Goal: Transaction & Acquisition: Purchase product/service

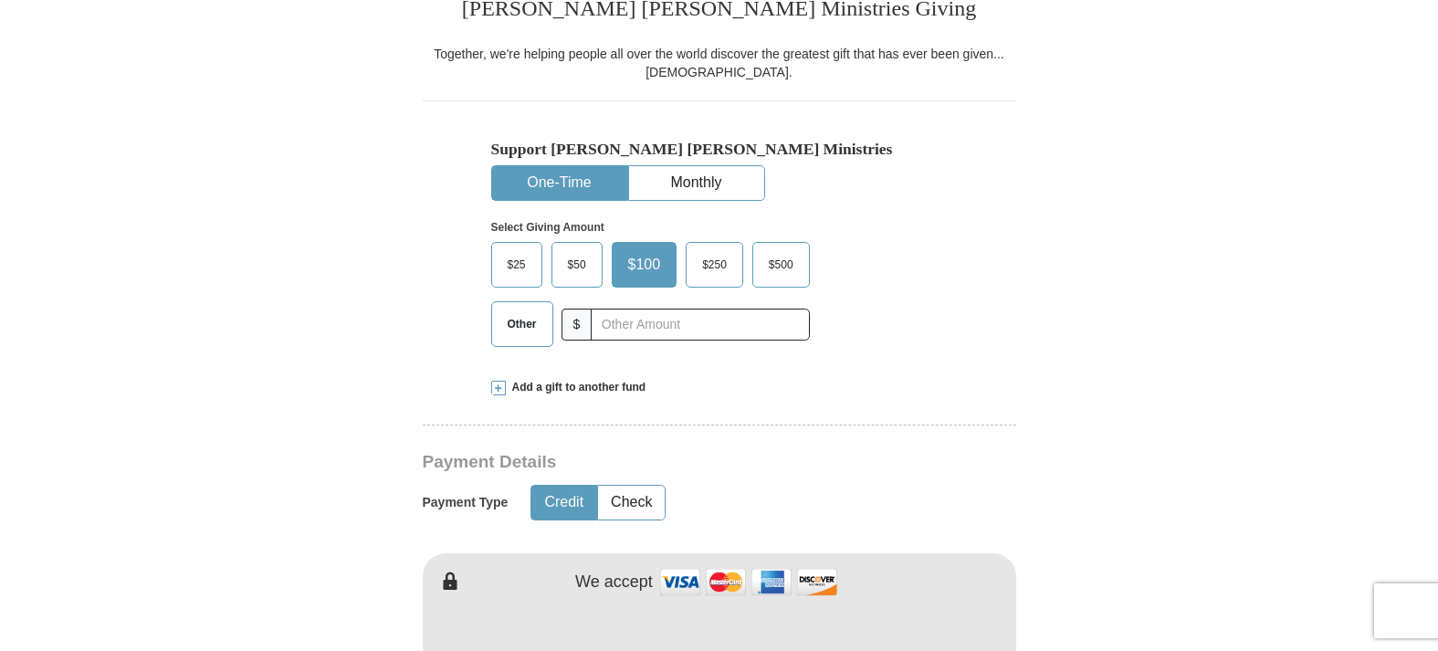
scroll to position [485, 0]
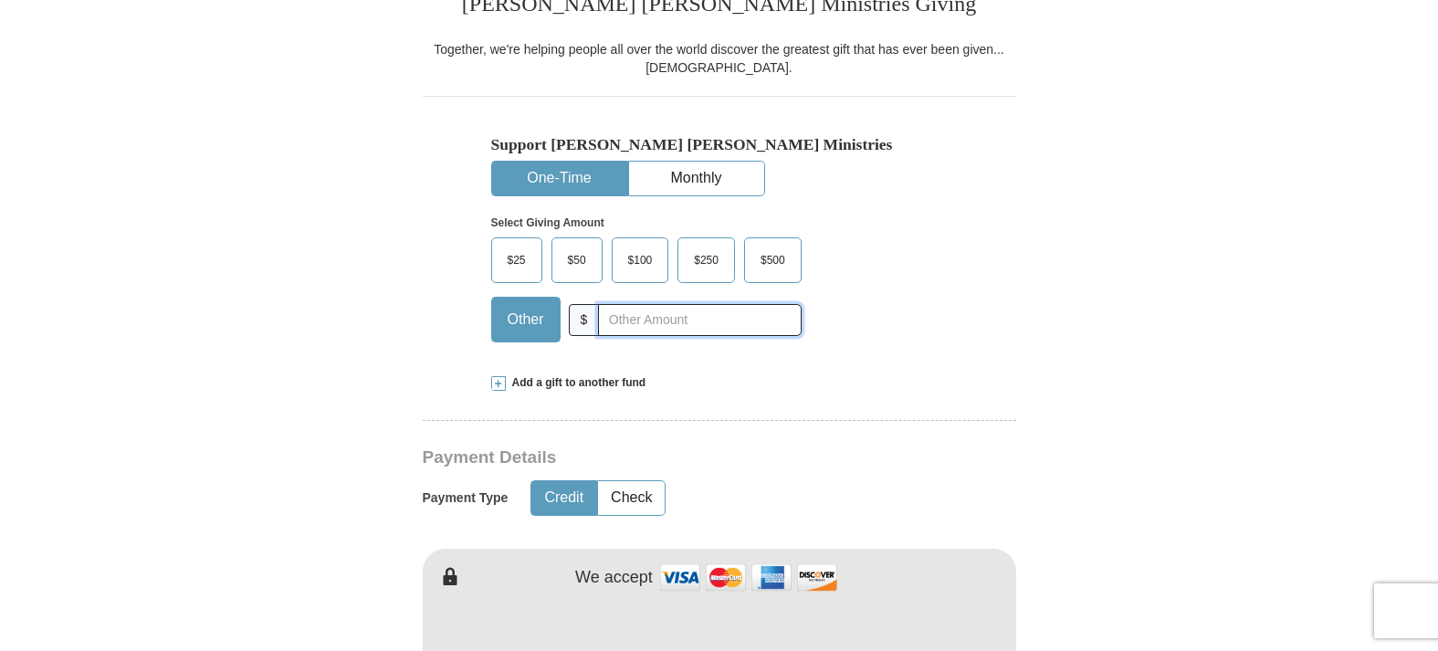
click at [627, 336] on input "text" at bounding box center [699, 320] width 203 height 32
type input "225.00"
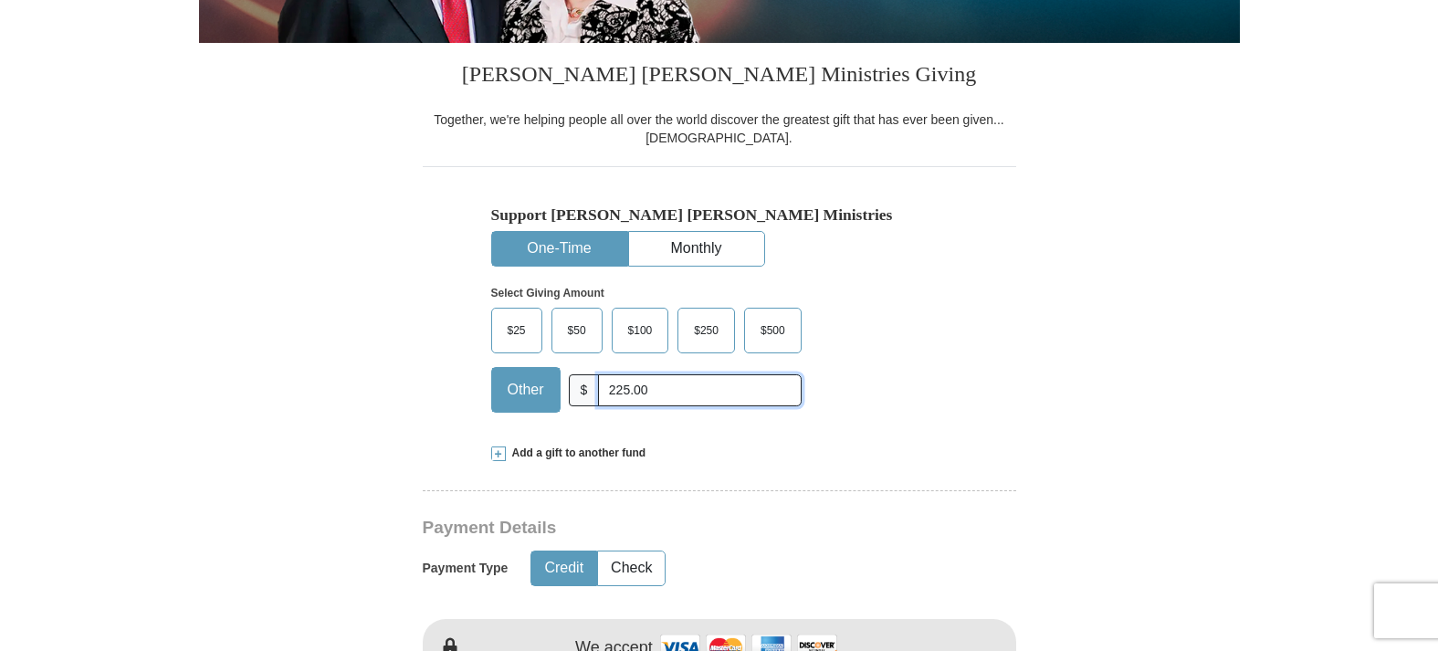
scroll to position [341, 0]
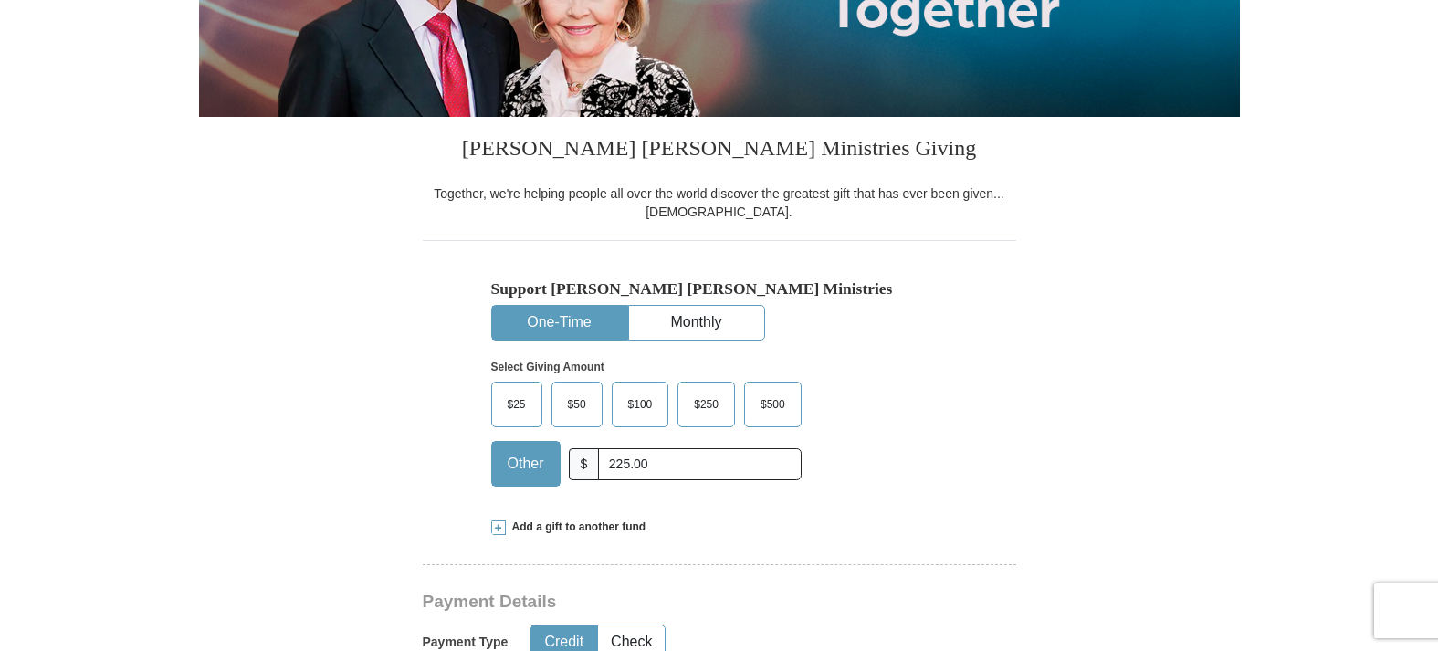
click at [543, 319] on button "One-Time" at bounding box center [559, 323] width 135 height 34
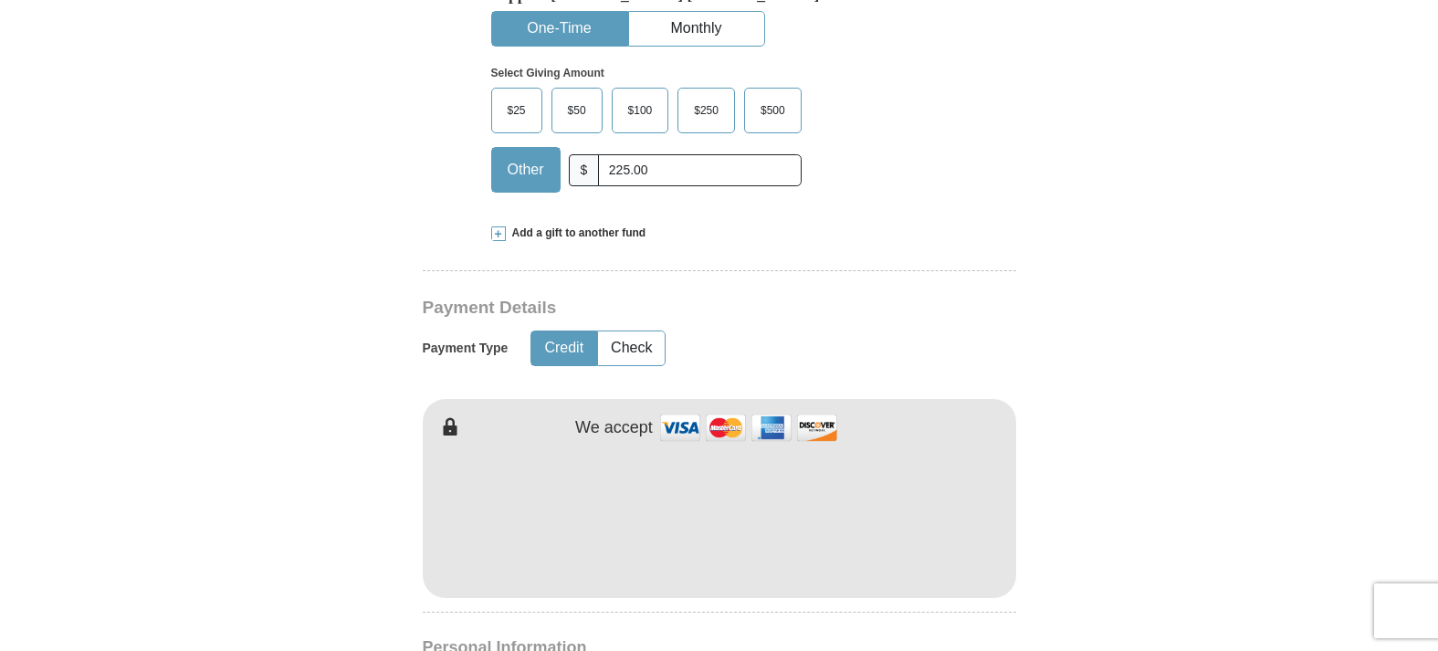
scroll to position [664, 0]
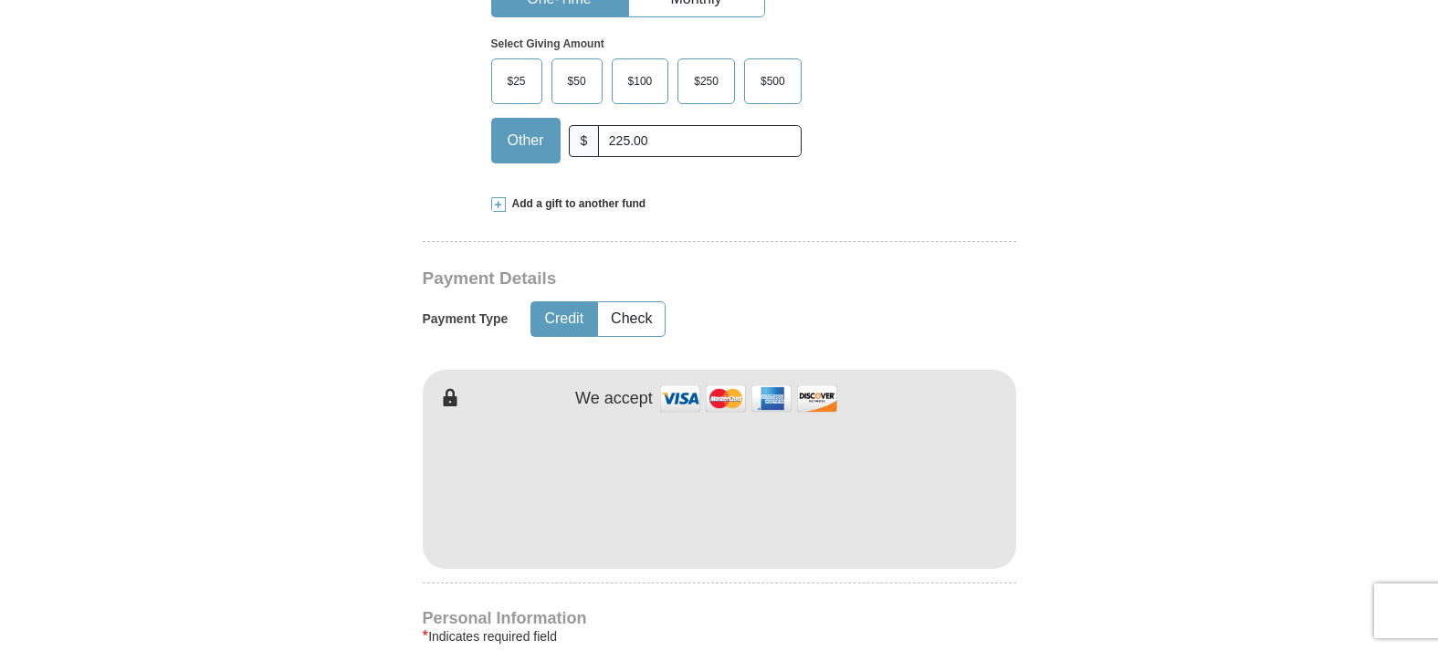
click at [568, 336] on button "Credit" at bounding box center [563, 319] width 65 height 34
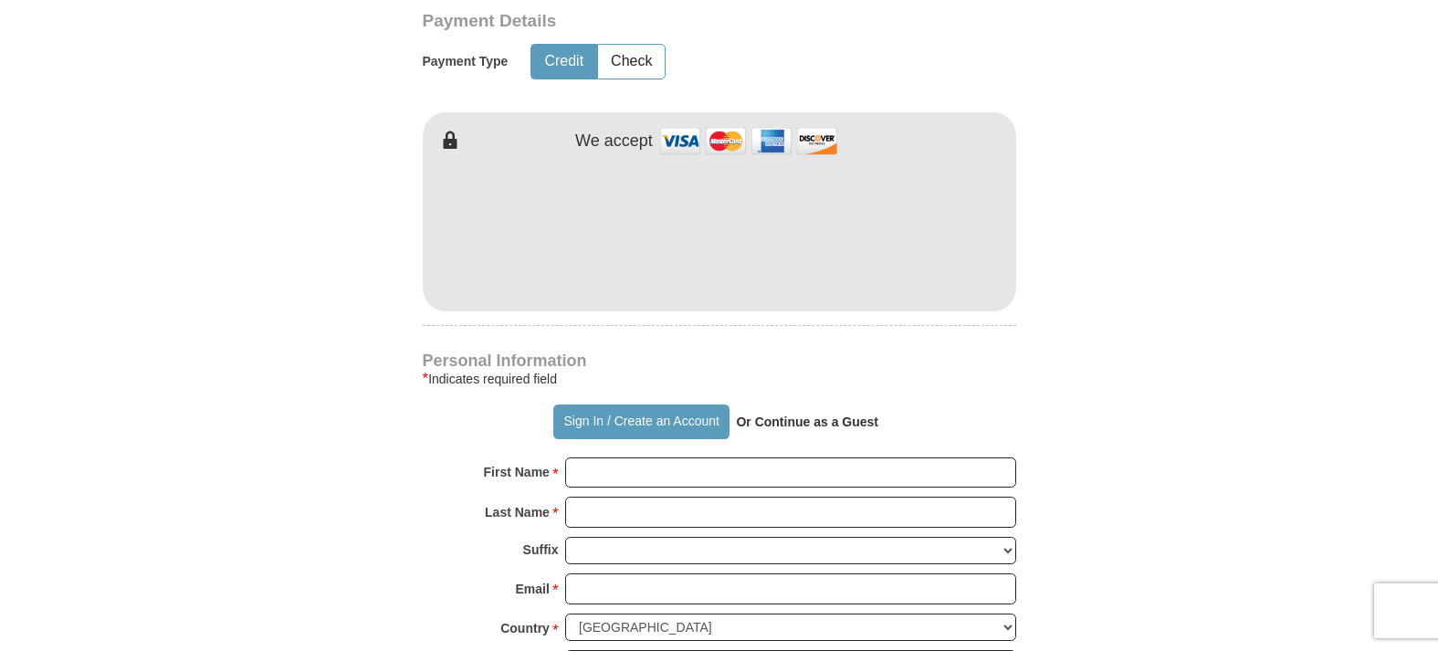
scroll to position [929, 0]
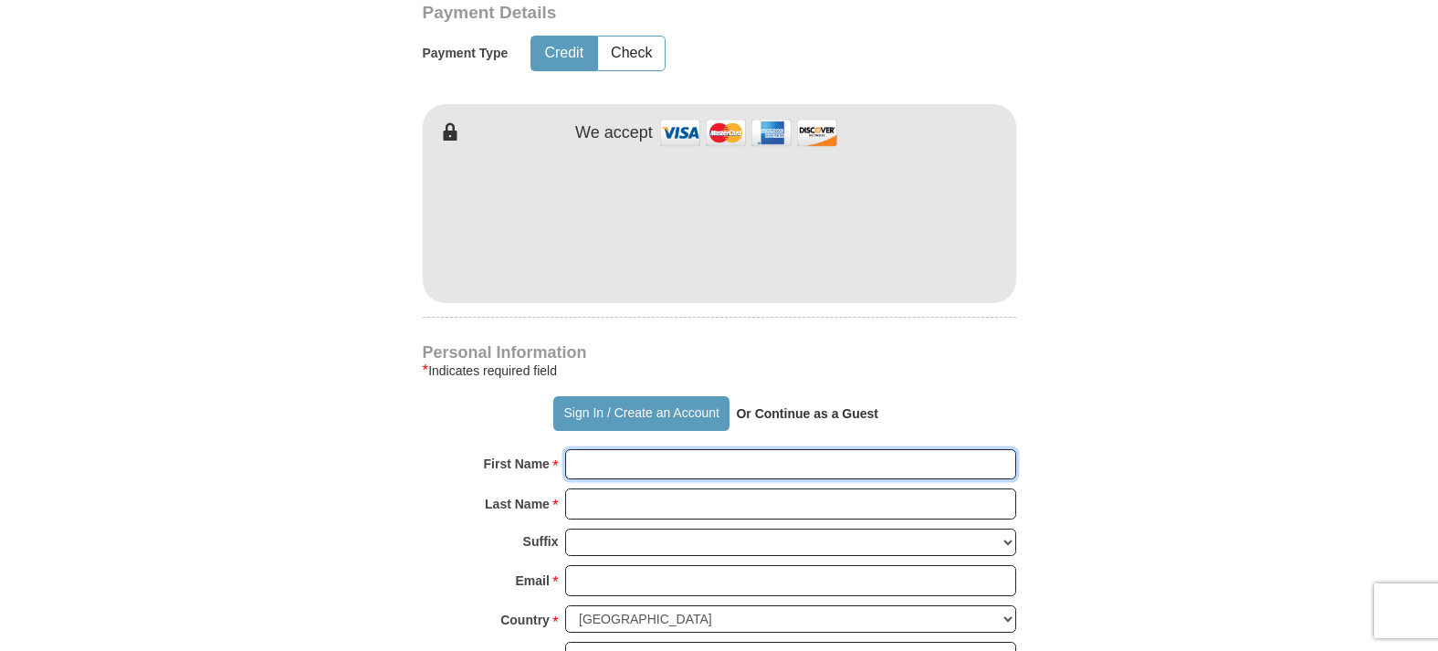
click at [770, 480] on input "First Name *" at bounding box center [790, 464] width 451 height 31
type input "E I"
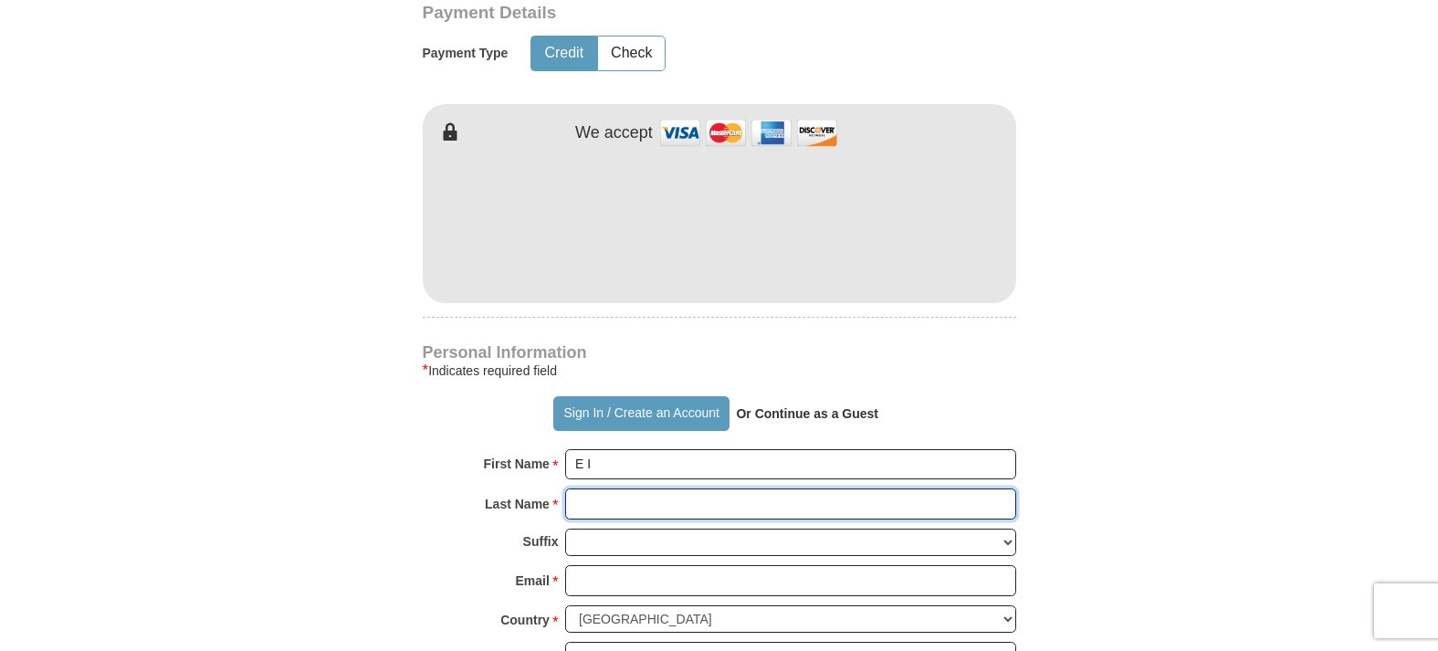
click at [696, 519] on input "Last Name *" at bounding box center [790, 503] width 451 height 31
type input "[PERSON_NAME]"
click at [698, 557] on select "[PERSON_NAME] I II III IV V VI" at bounding box center [790, 543] width 451 height 28
select select "Jr"
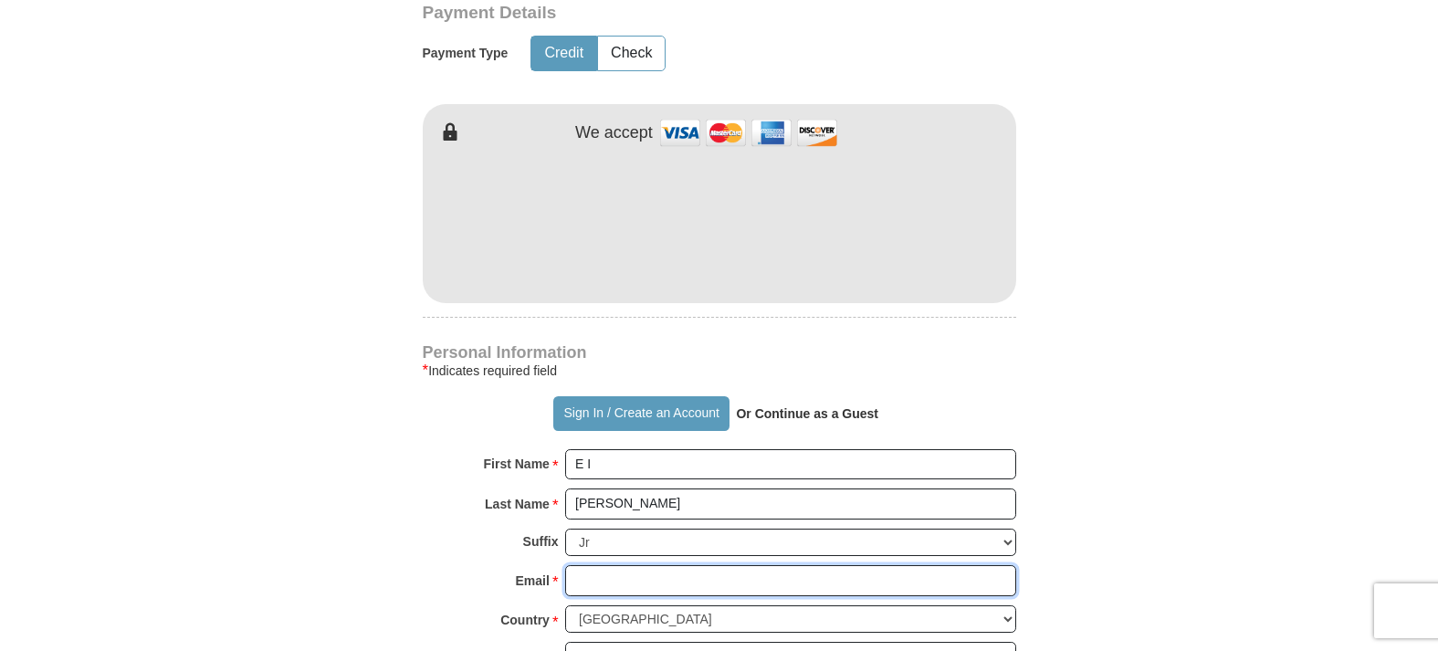
click at [687, 596] on input "Email *" at bounding box center [790, 580] width 451 height 31
type input "[EMAIL_ADDRESS][DOMAIN_NAME]"
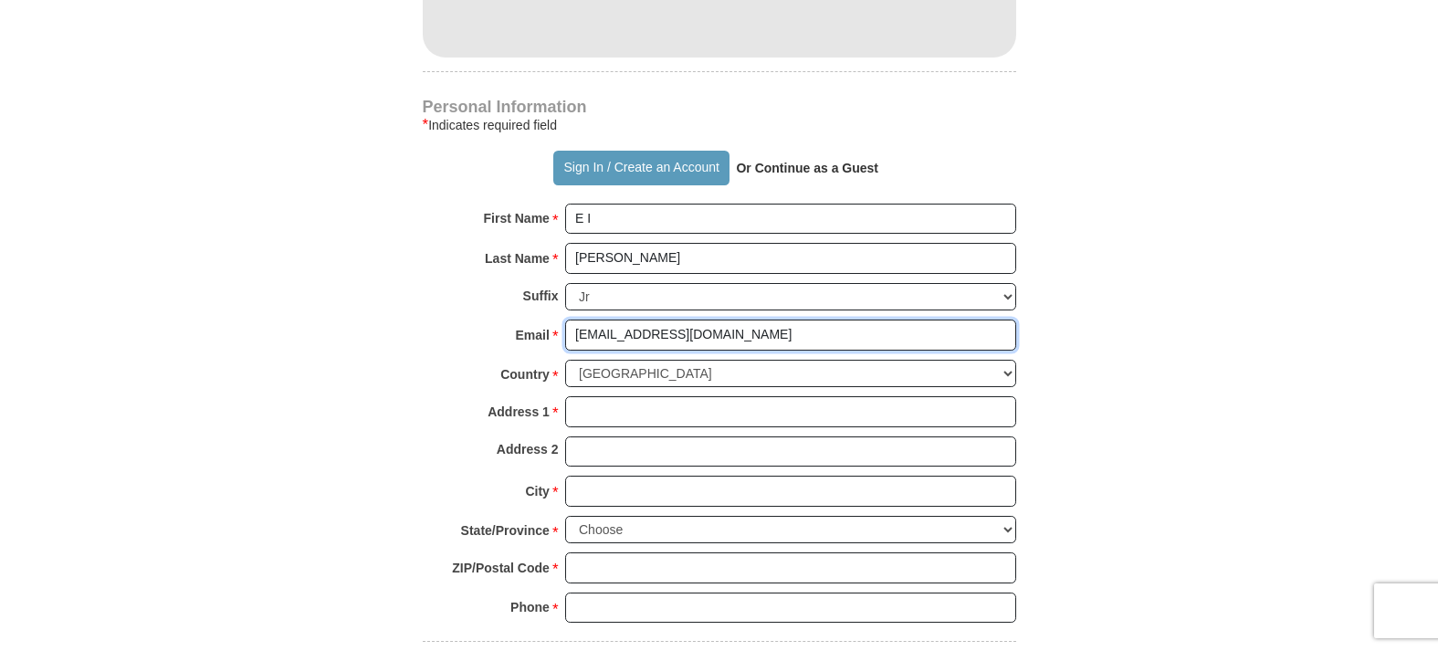
scroll to position [1189, 0]
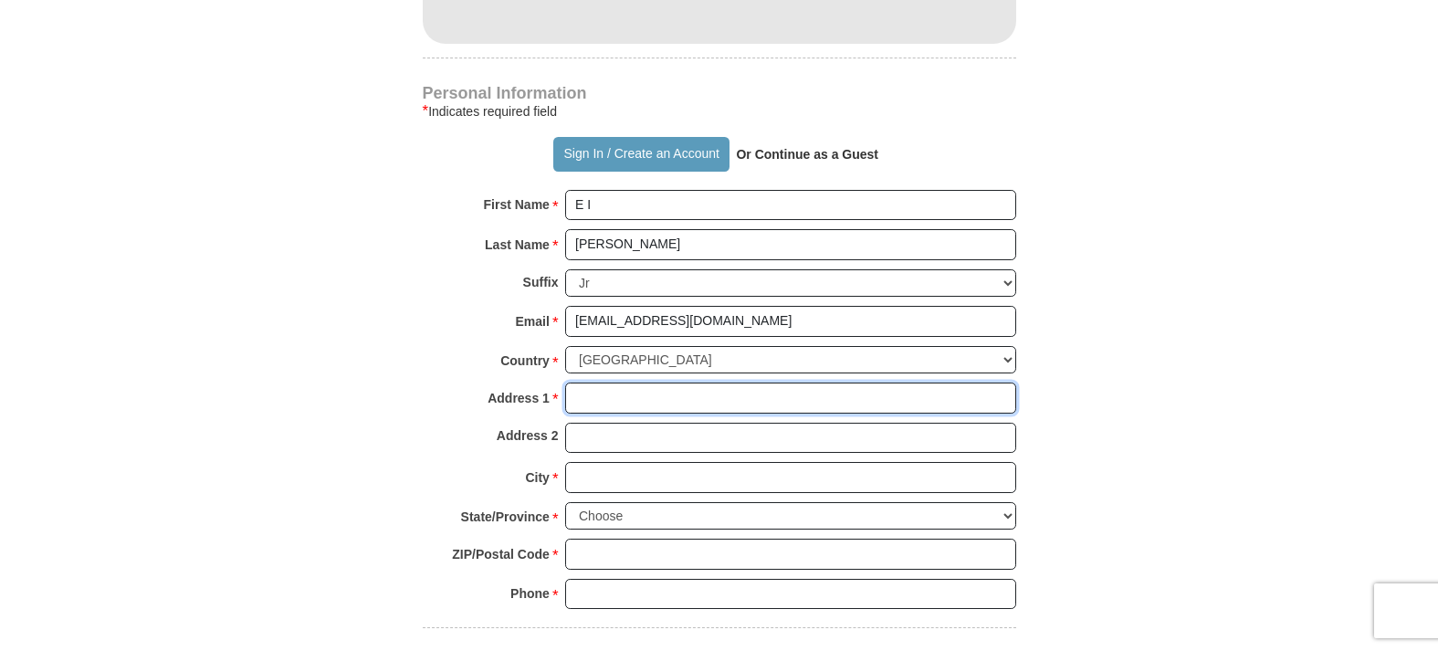
click at [715, 414] on input "Address 1 *" at bounding box center [790, 398] width 451 height 31
type input "PO BOX 3642"
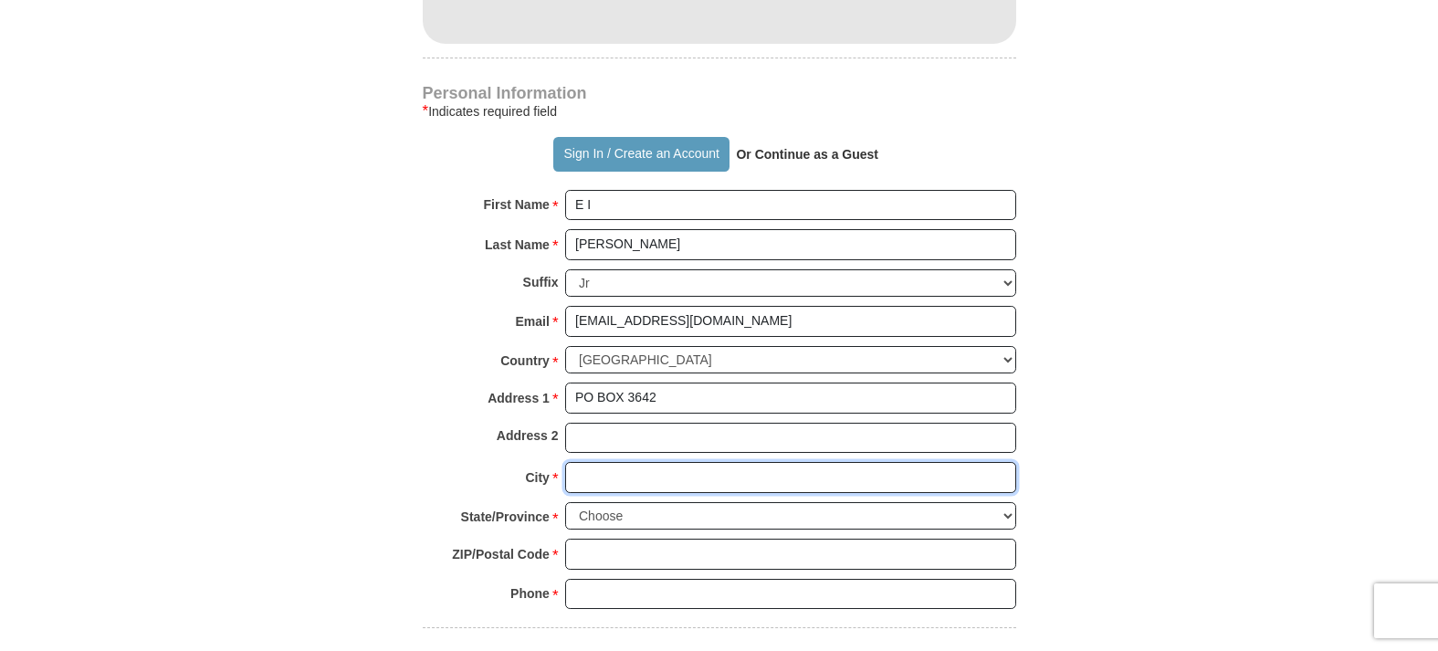
type input "[GEOGRAPHIC_DATA]"
select select "MA"
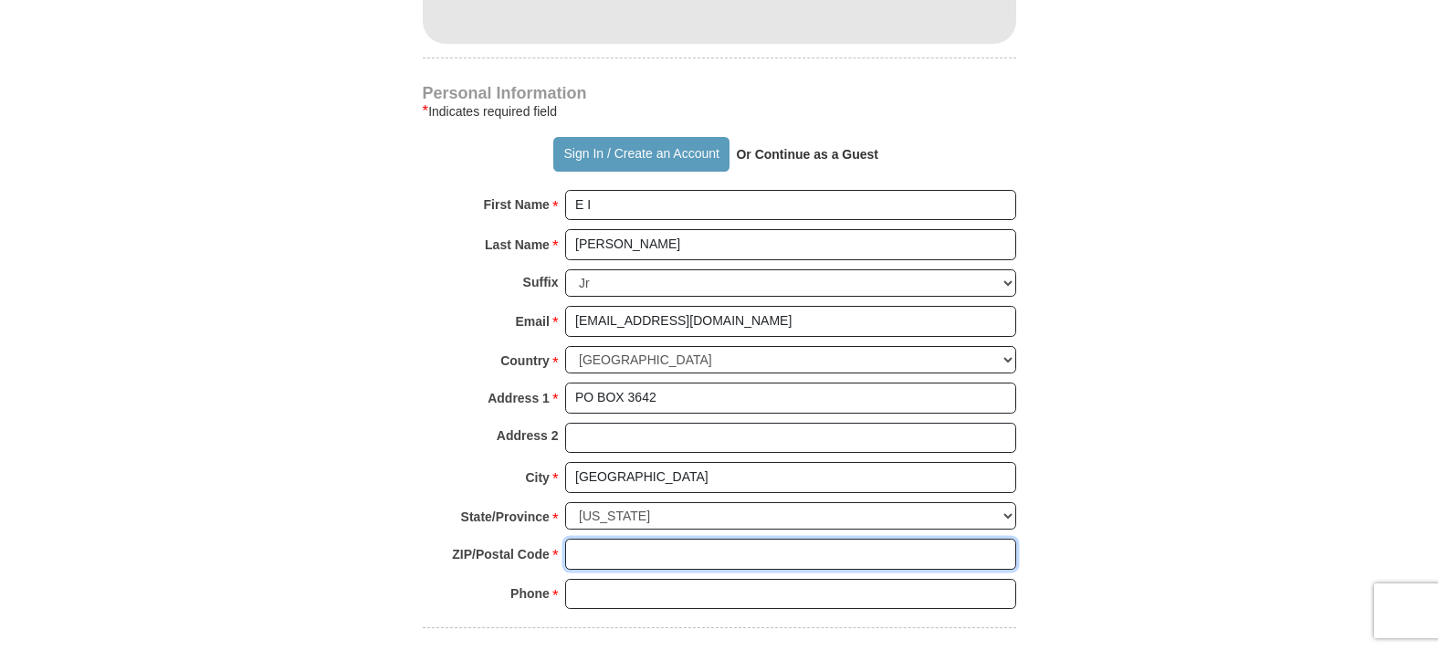
type input "02361-3642"
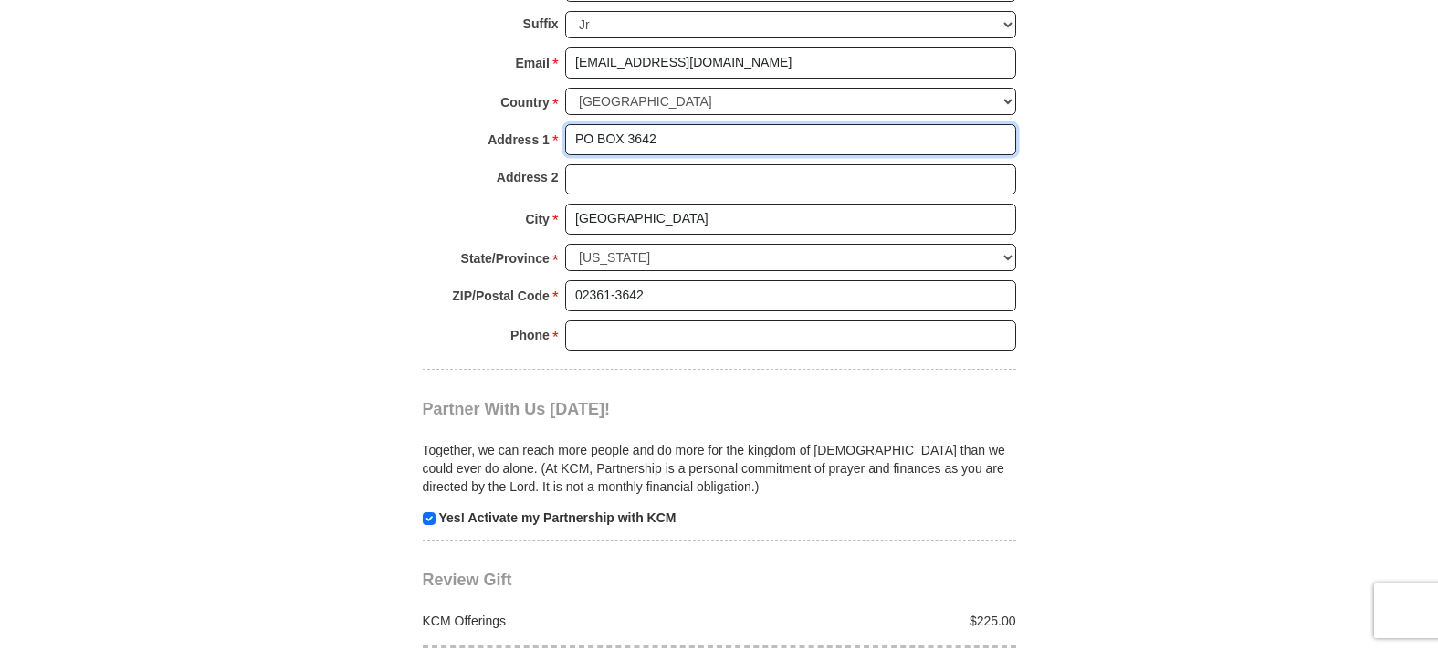
scroll to position [1473, 0]
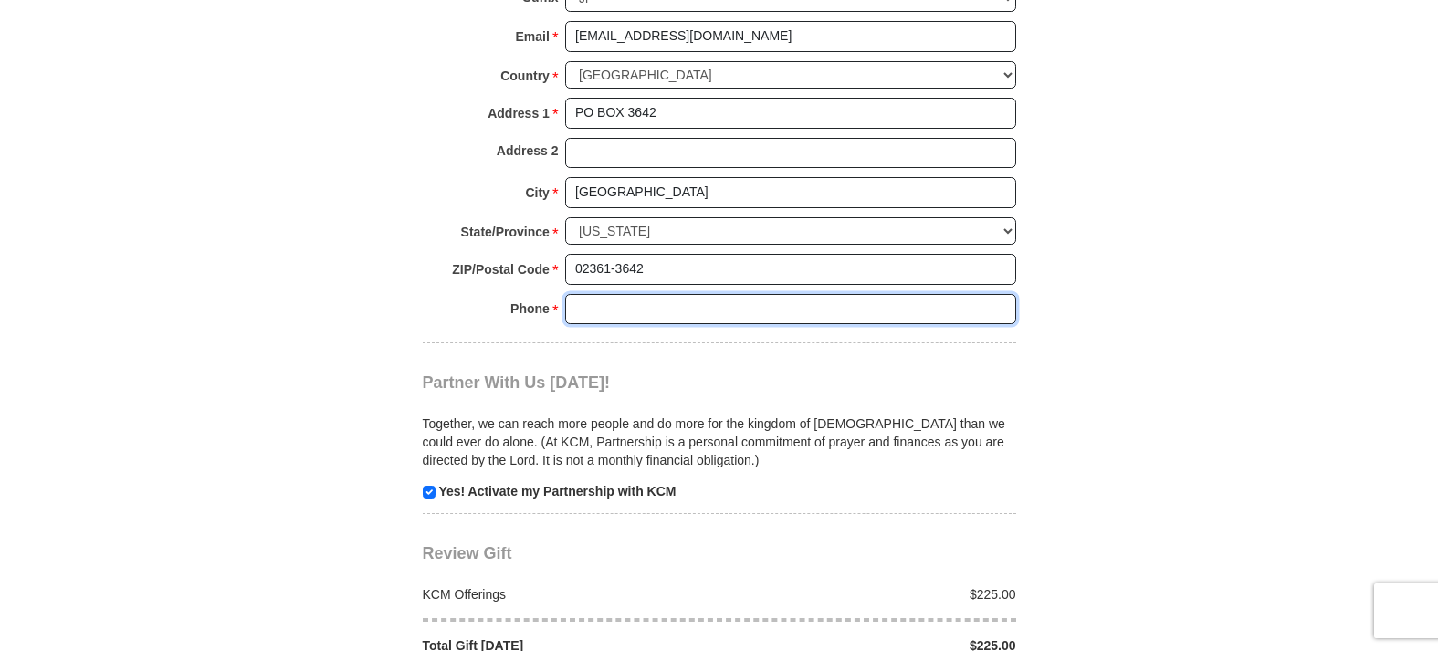
click at [690, 325] on input "Phone * *" at bounding box center [790, 309] width 451 height 31
type input "5088303578"
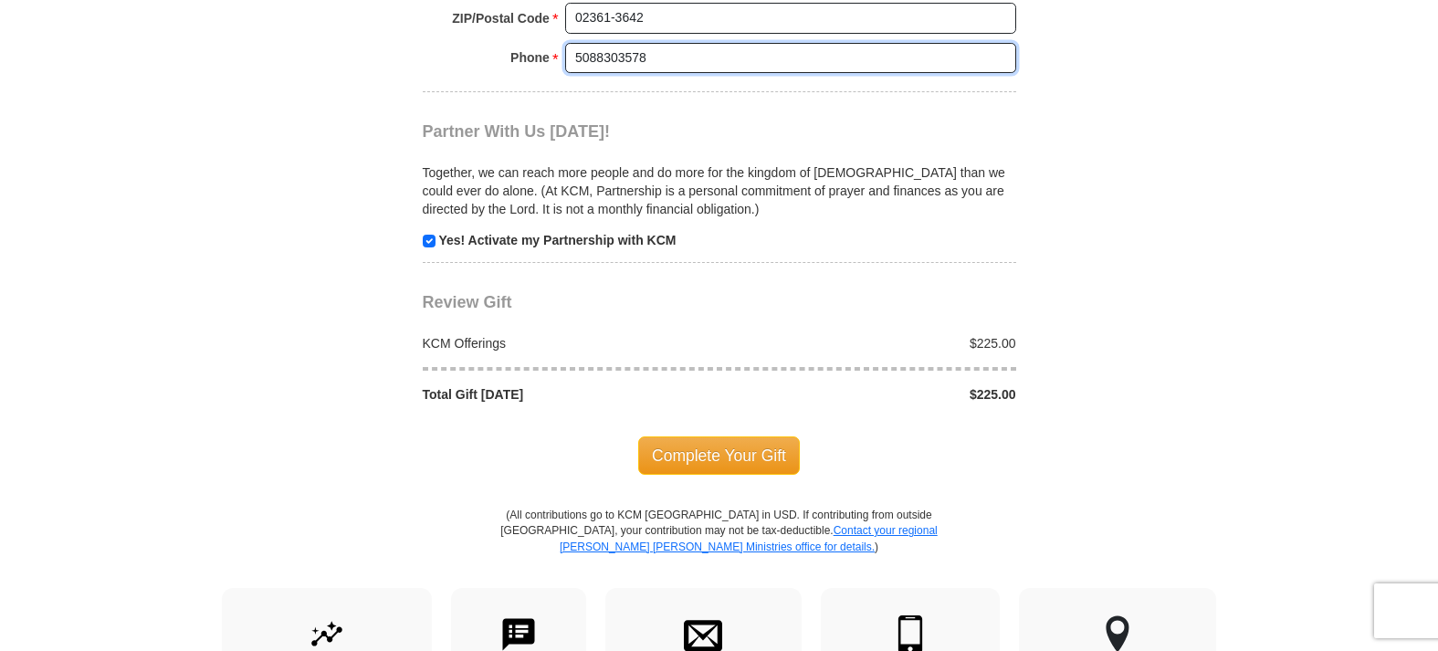
scroll to position [1725, 0]
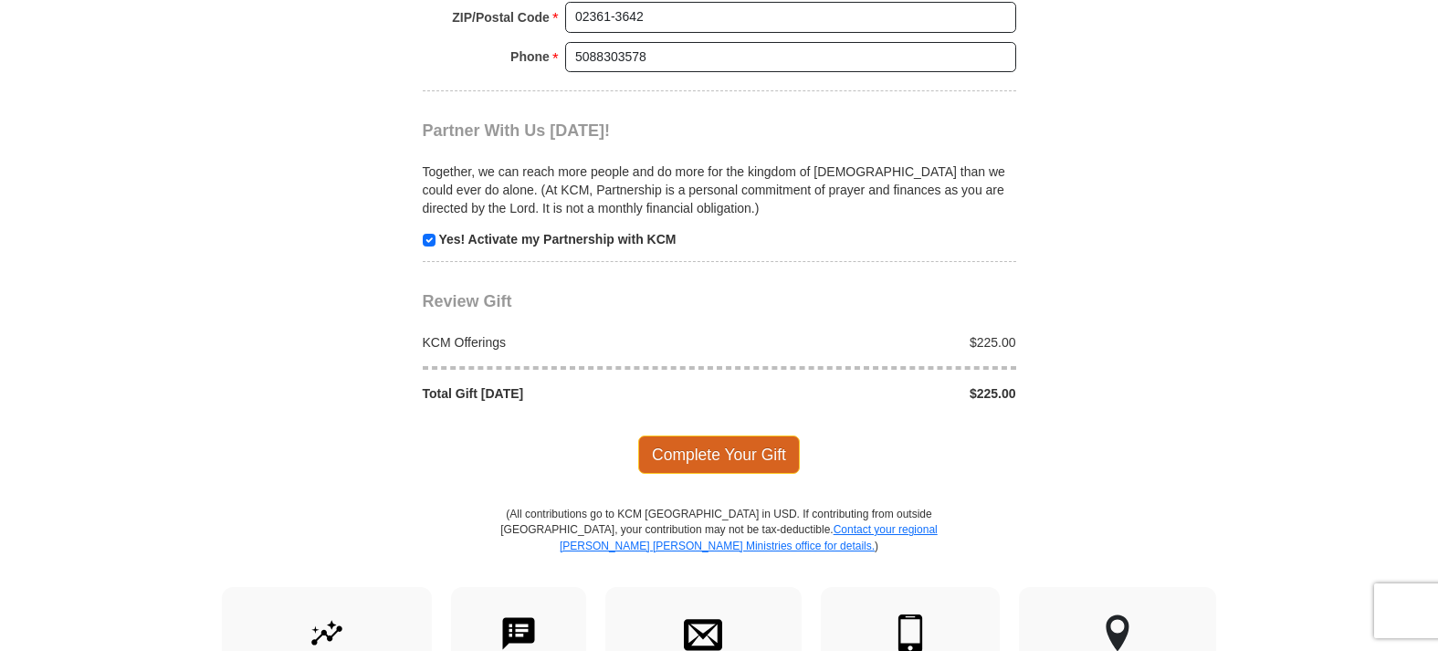
click at [696, 474] on span "Complete Your Gift" at bounding box center [719, 454] width 162 height 38
